Goal: Check status: Check status

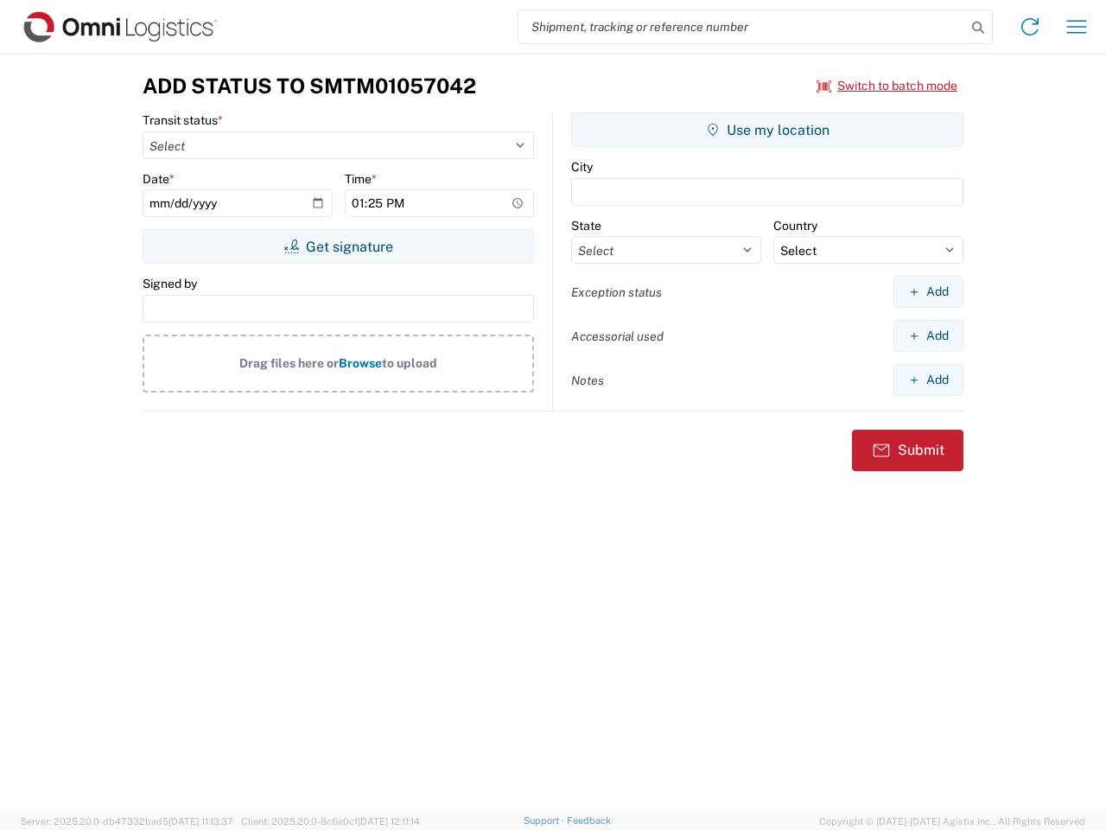
click at [743, 27] on input "search" at bounding box center [743, 26] width 448 height 33
click at [978, 28] on icon at bounding box center [978, 28] width 24 height 24
click at [1030, 27] on icon at bounding box center [1031, 27] width 28 height 28
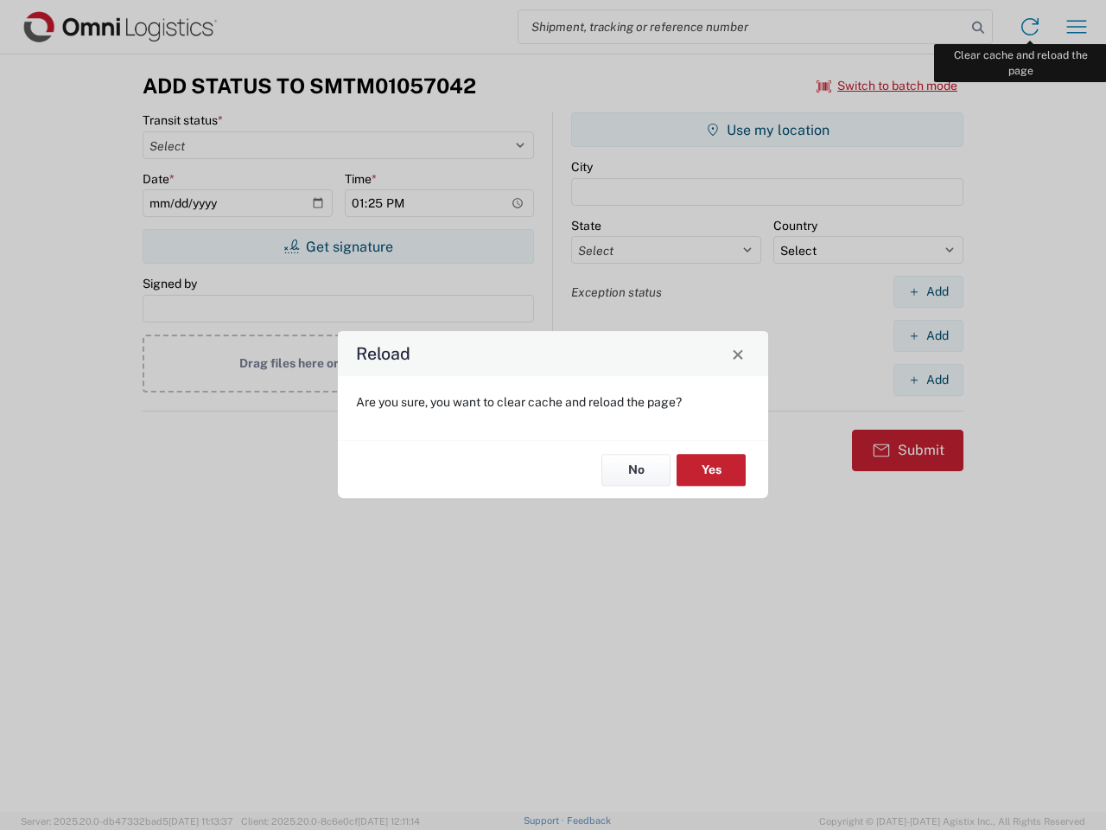
click at [1077, 27] on div "Reload Are you sure, you want to clear cache and reload the page? No Yes" at bounding box center [553, 415] width 1106 height 830
click at [888, 86] on div "Reload Are you sure, you want to clear cache and reload the page? No Yes" at bounding box center [553, 415] width 1106 height 830
click at [338, 246] on div "Reload Are you sure, you want to clear cache and reload the page? No Yes" at bounding box center [553, 415] width 1106 height 830
click at [768, 130] on div "Reload Are you sure, you want to clear cache and reload the page? No Yes" at bounding box center [553, 415] width 1106 height 830
click at [928, 291] on div "Reload Are you sure, you want to clear cache and reload the page? No Yes" at bounding box center [553, 415] width 1106 height 830
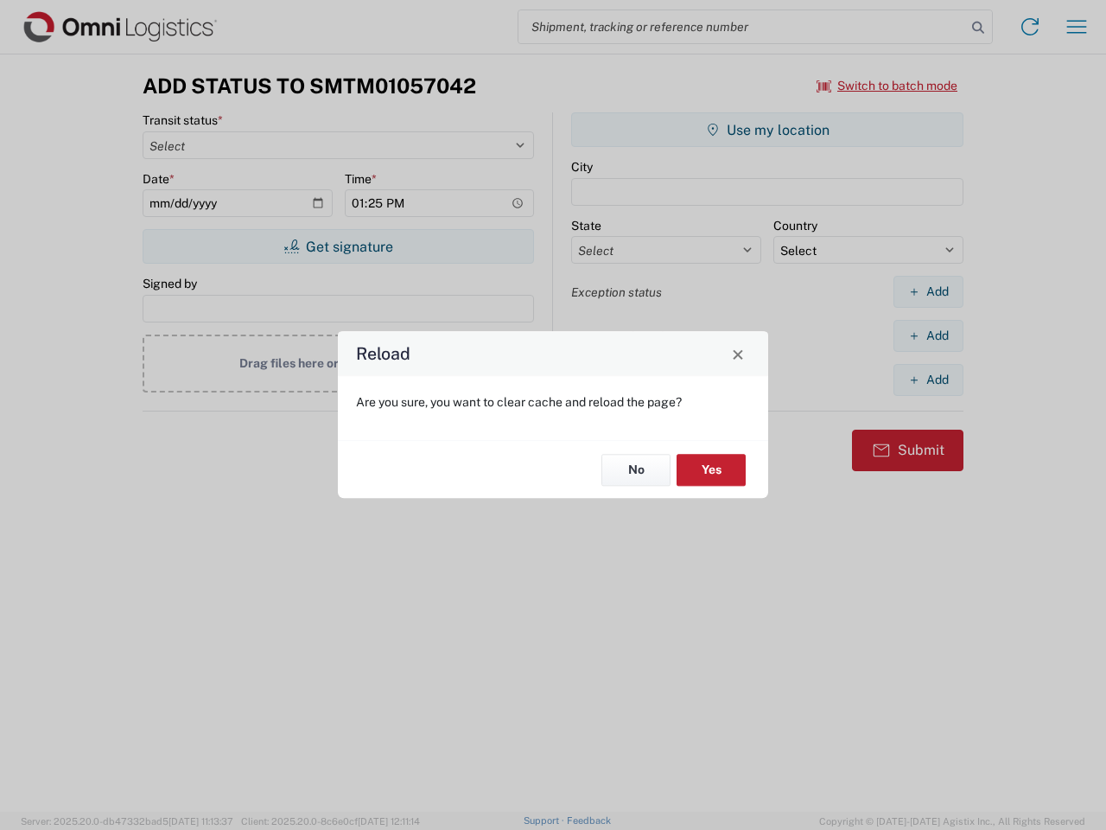
click at [928, 335] on div "Reload Are you sure, you want to clear cache and reload the page? No Yes" at bounding box center [553, 415] width 1106 height 830
click at [928, 379] on div "Reload Are you sure, you want to clear cache and reload the page? No Yes" at bounding box center [553, 415] width 1106 height 830
